Goal: Manage account settings

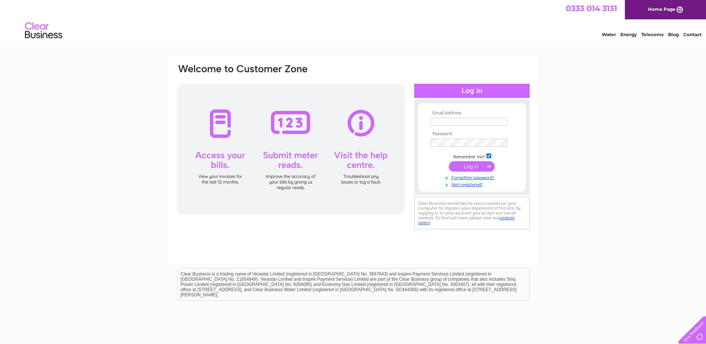
type input "david@whitecliffeelectrical.co.uk"
click at [467, 164] on input "submit" at bounding box center [472, 166] width 46 height 10
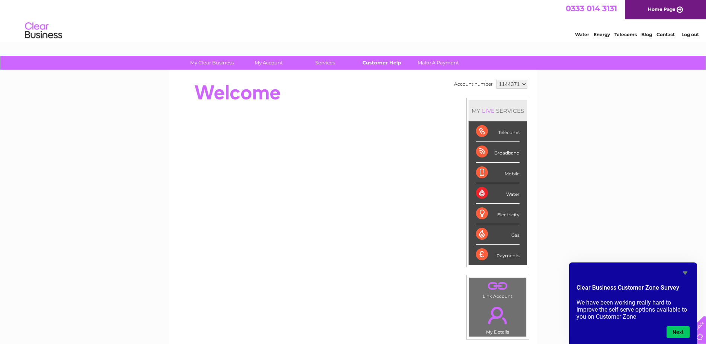
click at [383, 62] on link "Customer Help" at bounding box center [381, 63] width 61 height 14
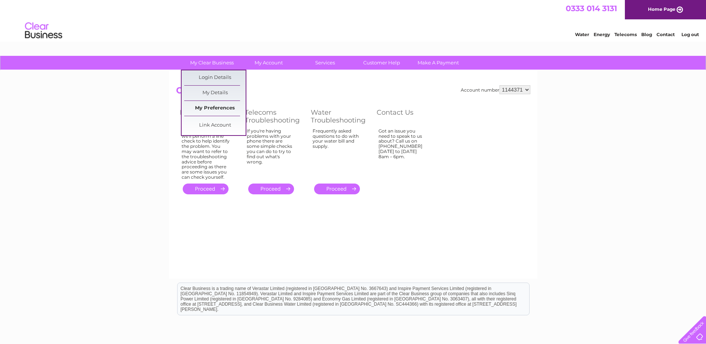
click at [217, 104] on link "My Preferences" at bounding box center [214, 108] width 61 height 15
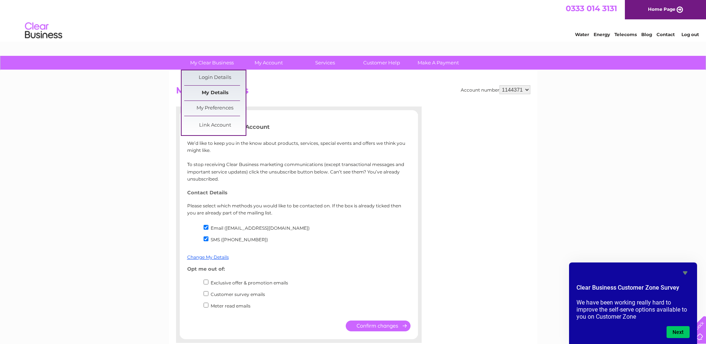
click at [211, 91] on link "My Details" at bounding box center [214, 93] width 61 height 15
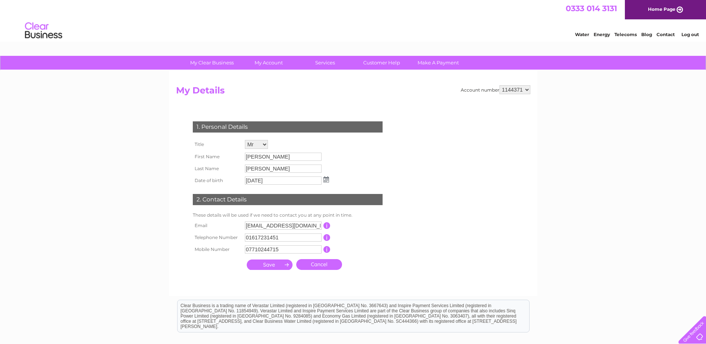
click at [662, 8] on link "Home Page" at bounding box center [665, 9] width 81 height 19
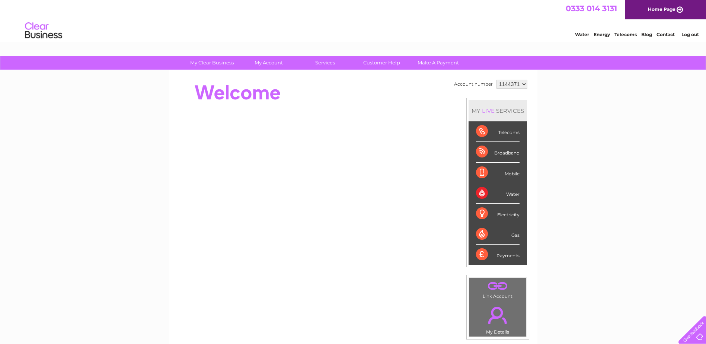
click at [496, 285] on link "." at bounding box center [497, 285] width 53 height 13
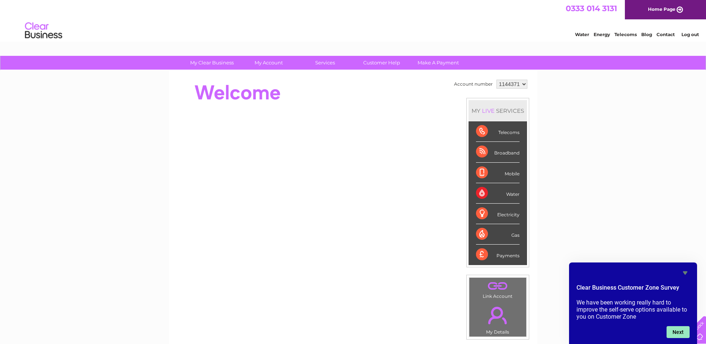
click at [680, 331] on button "Next" at bounding box center [678, 332] width 23 height 12
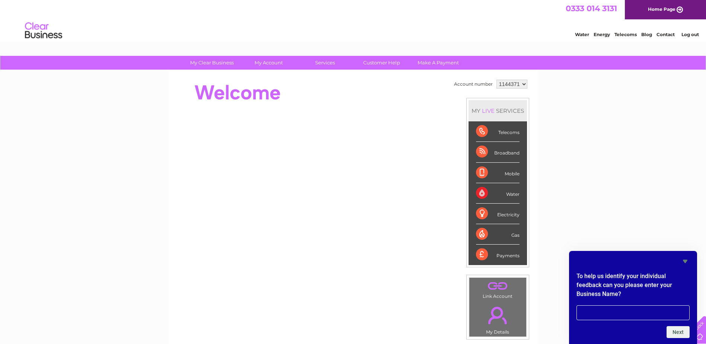
click at [685, 261] on icon "Hide survey" at bounding box center [685, 261] width 4 height 3
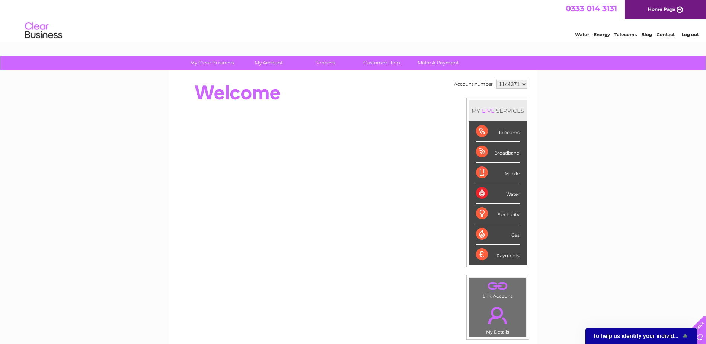
drag, startPoint x: 57, startPoint y: 0, endPoint x: 588, endPoint y: 240, distance: 582.3
click at [588, 240] on div "My Clear Business Login Details My Details My Preferences Link Account My Accou…" at bounding box center [353, 265] width 706 height 418
